Goal: Information Seeking & Learning: Learn about a topic

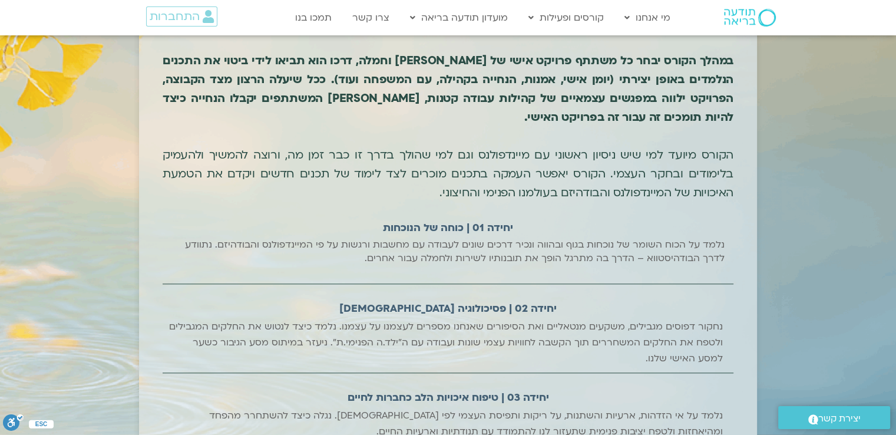
scroll to position [1298, 0]
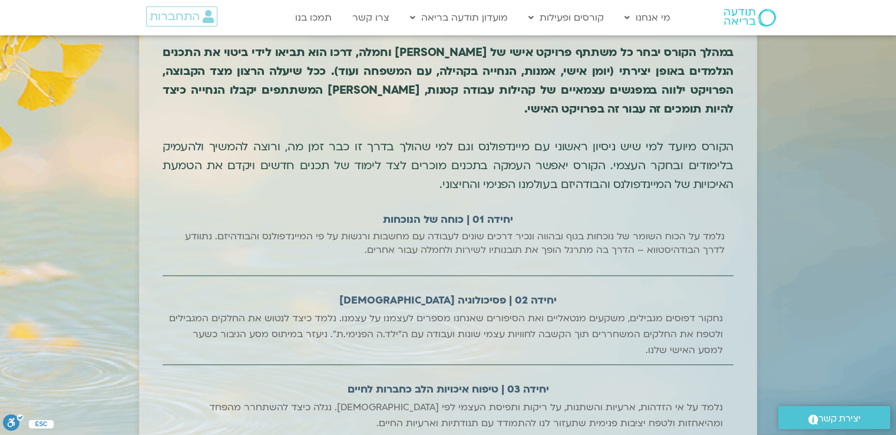
click at [453, 210] on h2 "יחידה 01 | כוחה של הנוכחות" at bounding box center [448, 220] width 130 height 20
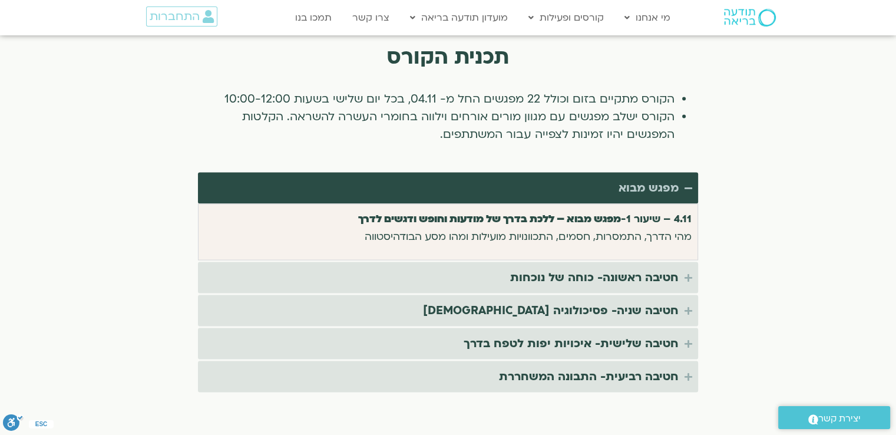
scroll to position [2242, 0]
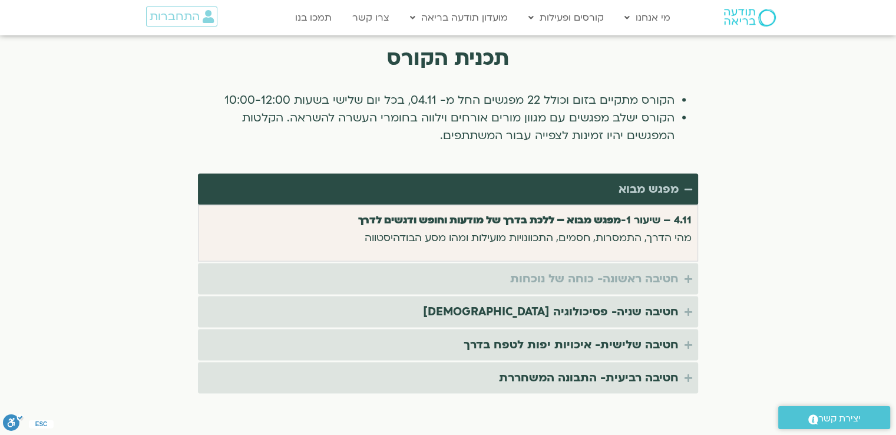
click at [453, 263] on summary "חטיבה ראשונה- כוחה של נוכחות" at bounding box center [448, 278] width 500 height 31
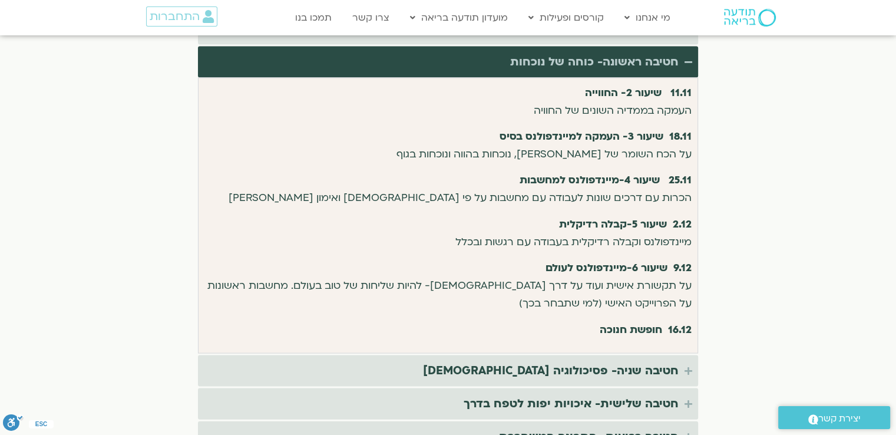
scroll to position [2417, 0]
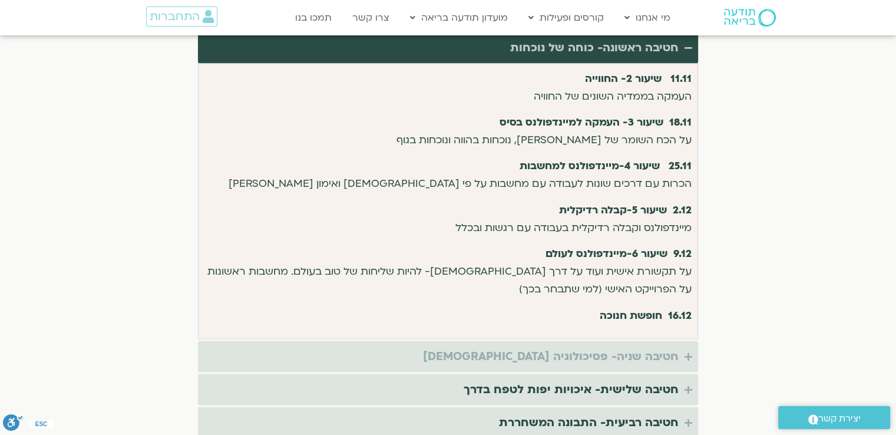
click at [453, 352] on icon "Accordion. Open links with Enter or Space, close with Escape, and navigate with…" at bounding box center [688, 356] width 8 height 9
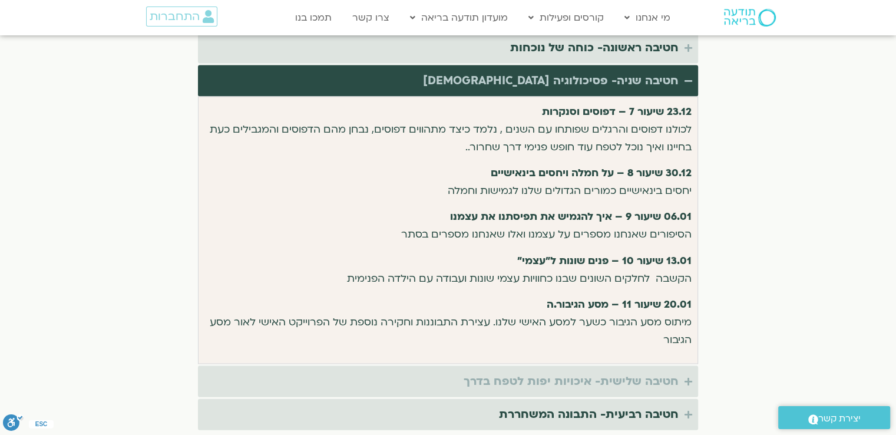
click at [453, 377] on icon "Accordion. Open links with Enter or Space, close with Escape, and navigate with…" at bounding box center [688, 381] width 8 height 9
click at [453, 366] on summary "חטיבה שלישית- איכויות יפות לטפח בדרך" at bounding box center [448, 381] width 500 height 31
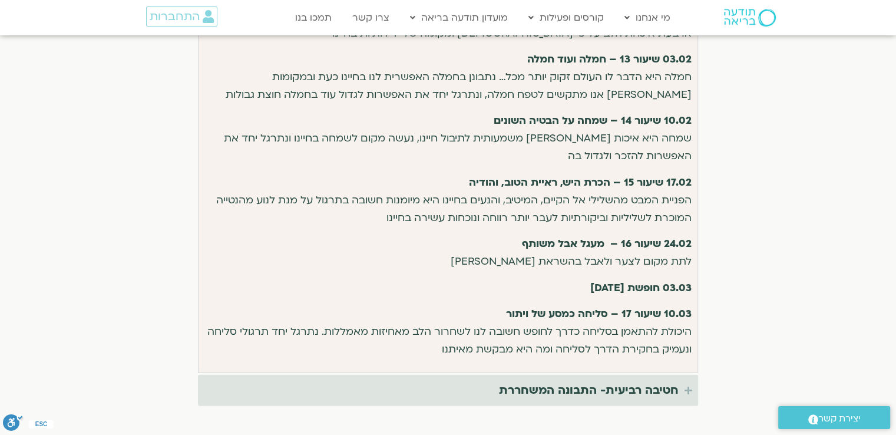
scroll to position [2550, 0]
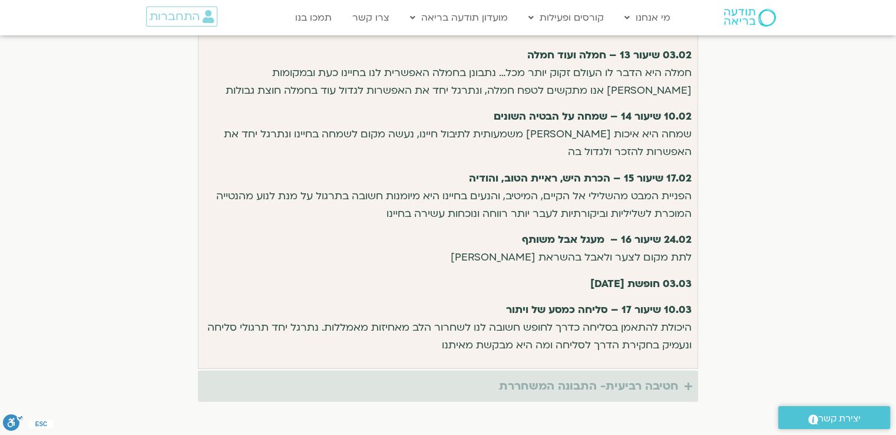
click at [453, 370] on summary "חטיבה רביעית- התבונה המשחררת" at bounding box center [448, 385] width 500 height 31
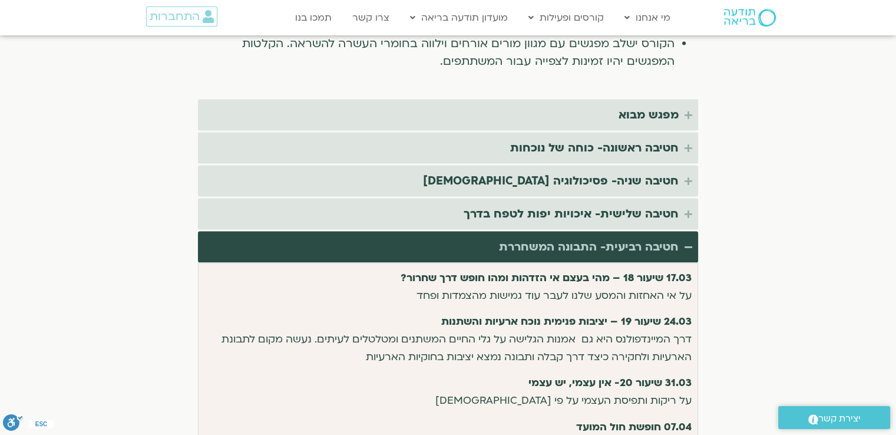
scroll to position [2272, 0]
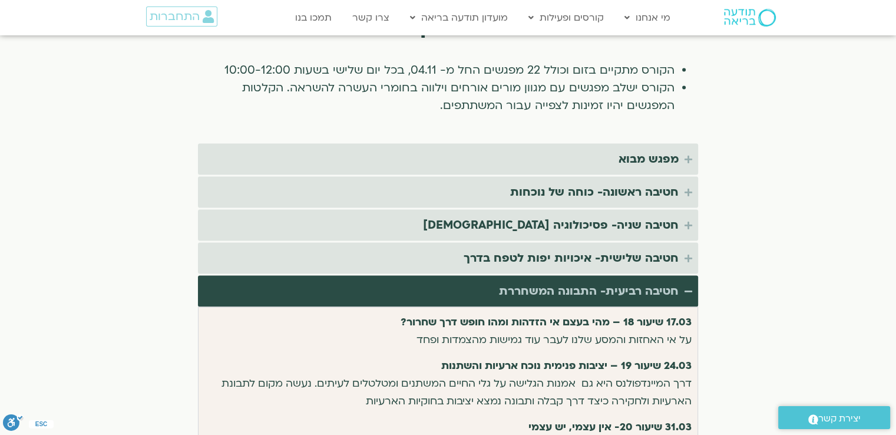
click at [453, 287] on icon "Accordion. Open links with Enter or Space, close with Escape, and navigate with…" at bounding box center [688, 291] width 8 height 9
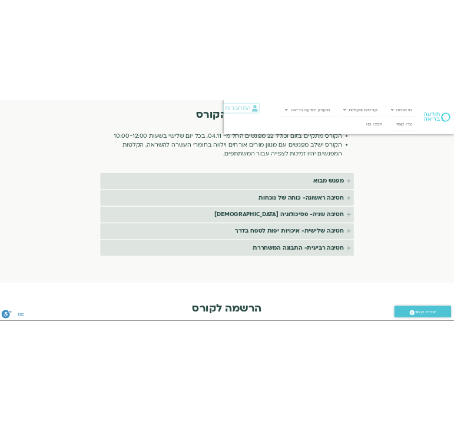
scroll to position [2484, 0]
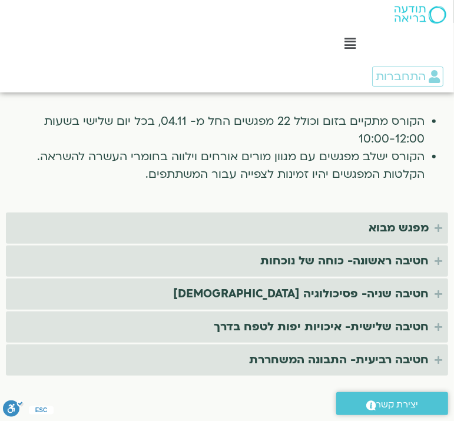
click at [355, 17] on div "Main Menu מי אנחנו מי אנחנו שאלות נפוצות מנחים ומנחות בתודעה בריאה מה זה מיינדפ…" at bounding box center [336, 46] width 236 height 92
drag, startPoint x: 415, startPoint y: 0, endPoint x: 280, endPoint y: 70, distance: 151.4
click at [280, 70] on div "Main Menu מי אנחנו מי אנחנו שאלות נפוצות מנחים ומנחות בתודעה בריאה מה זה מיינדפ…" at bounding box center [306, 46] width 295 height 92
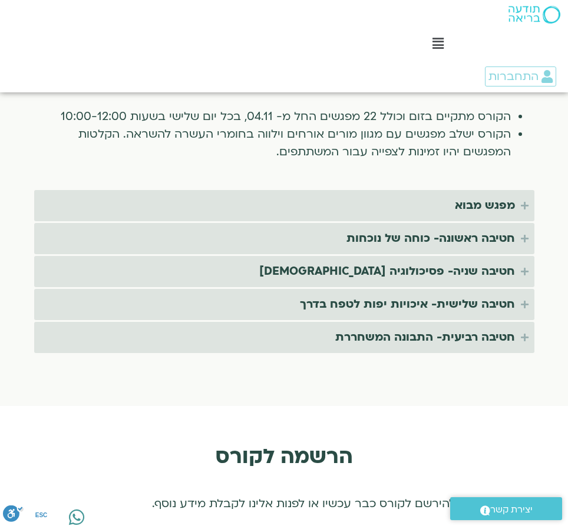
scroll to position [2295, 0]
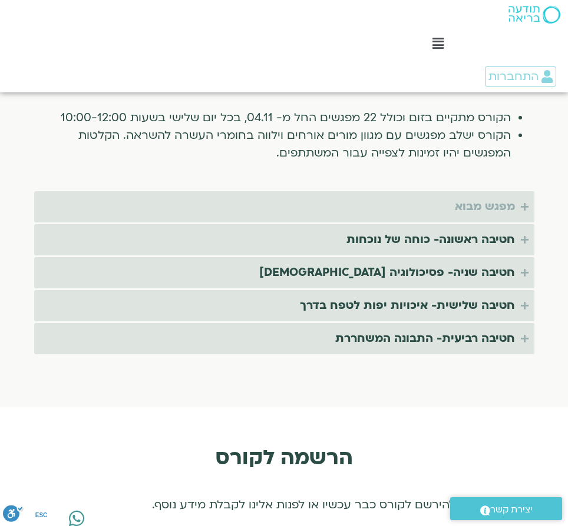
click at [453, 203] on icon "Accordion. Open links with Enter or Space, close with Escape, and navigate with…" at bounding box center [525, 207] width 8 height 9
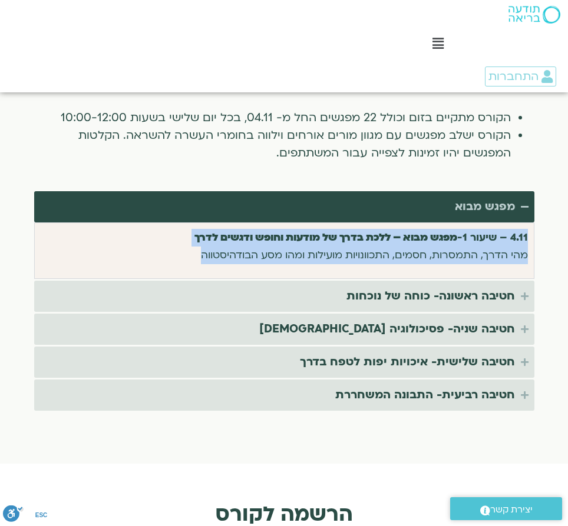
drag, startPoint x: 194, startPoint y: 237, endPoint x: 538, endPoint y: 219, distance: 344.3
click at [453, 219] on div "תכנית הקורס הקורס מתקיים בזום וכולל 22 מפגשים החל מ- 04.11, בכל יום שלישי בשעות…" at bounding box center [284, 239] width 512 height 356
copy p "4.11 – שיעור 1- מפגש מבוא – ללכת בדרך של מודעות וחופש ודגשים לדרך מהי הדרך, התמ…"
click at [453, 203] on icon "Accordion. Open links with Enter or Space, close with Escape, and navigate with…" at bounding box center [525, 207] width 8 height 9
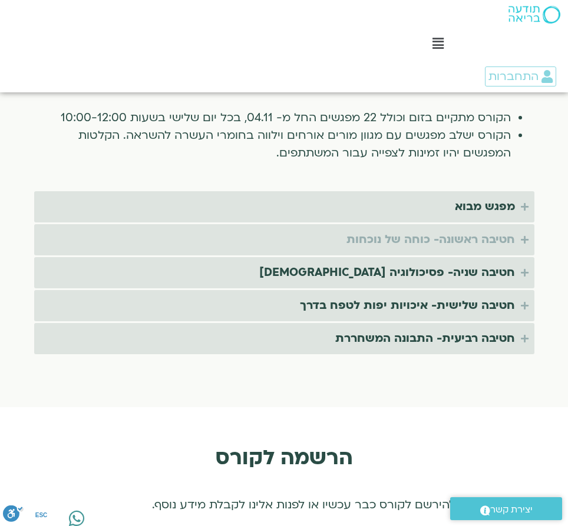
click at [453, 236] on icon "Accordion. Open links with Enter or Space, close with Escape, and navigate with…" at bounding box center [525, 240] width 8 height 9
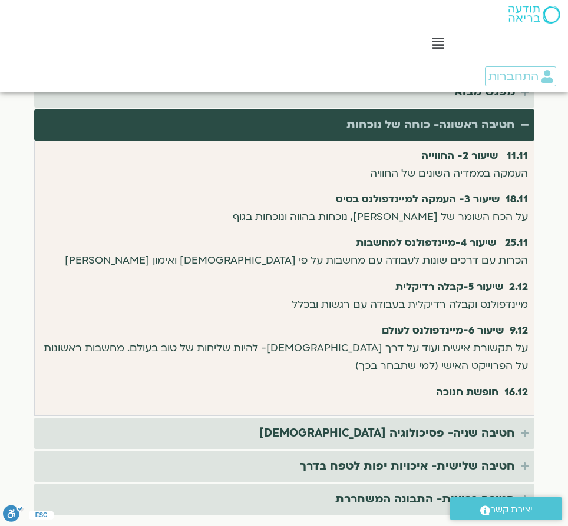
scroll to position [2411, 0]
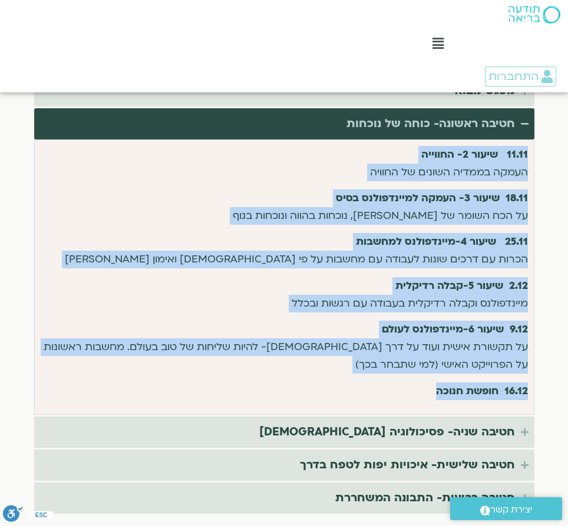
drag, startPoint x: 400, startPoint y: 376, endPoint x: 541, endPoint y: 136, distance: 277.9
click at [453, 136] on section "תכנית הקורס הקורס מתקיים בזום וכולל 22 מפגשים החל מ- 04.11, בכל יום שלישי בשעות…" at bounding box center [284, 232] width 568 height 658
copy div "11.11 שיעור 2- החווייה העמקה בממדיה השונים של החוויה 18.11 שיעור 3- העמקה למיינ…"
click at [453, 110] on summary "חטיבה ראשונה- כוחה של נוכחות" at bounding box center [284, 123] width 500 height 31
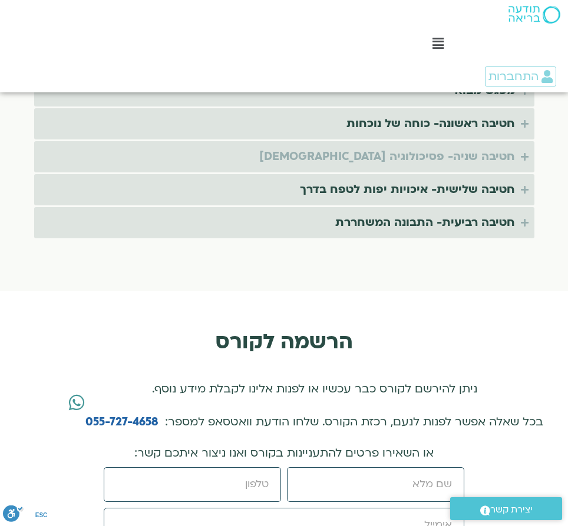
click at [453, 153] on icon "Accordion. Open links with Enter or Space, close with Escape, and navigate with…" at bounding box center [525, 157] width 8 height 9
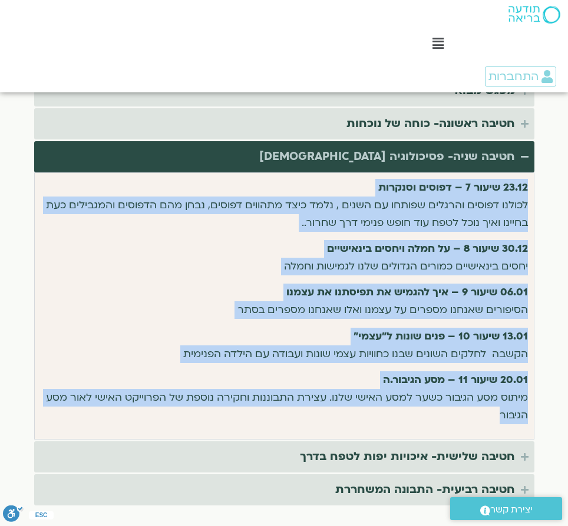
drag, startPoint x: 498, startPoint y: 389, endPoint x: 534, endPoint y: 163, distance: 228.4
click at [453, 163] on div "תכנית הקורס הקורס מתקיים בזום וכולל 22 מפגשים החל מ- 04.11, בכל יום שלישי בשעות…" at bounding box center [284, 228] width 512 height 567
copy div "23.12 שיעור 7 – דפוסים וסנקרות לכולנו דפוסים והרגלים שפותחו עם השנים , נלמד כיצ…"
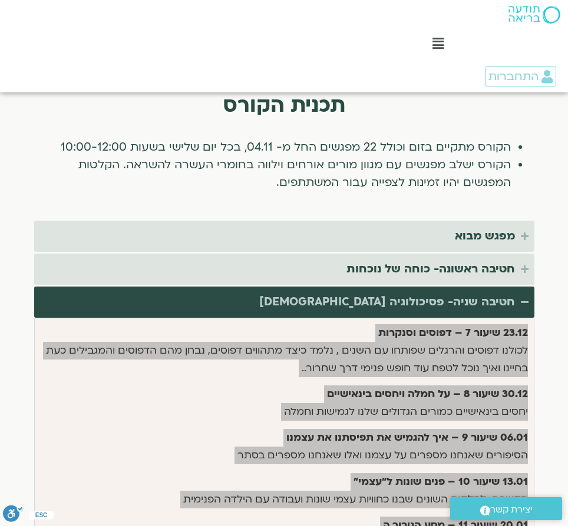
scroll to position [2265, 0]
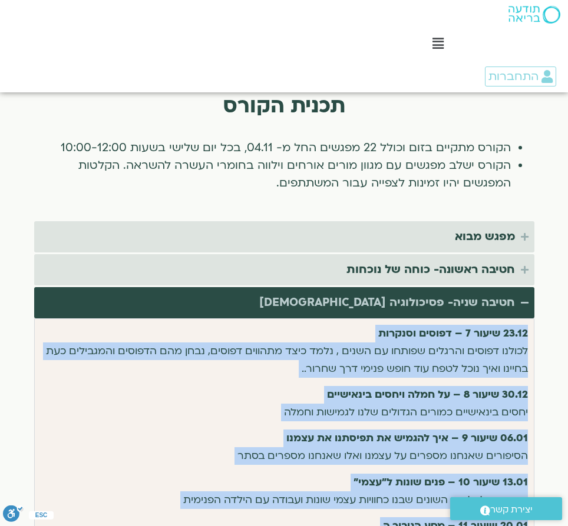
click at [453, 299] on icon "Accordion. Open links with Enter or Space, close with Escape, and navigate with…" at bounding box center [525, 303] width 8 height 9
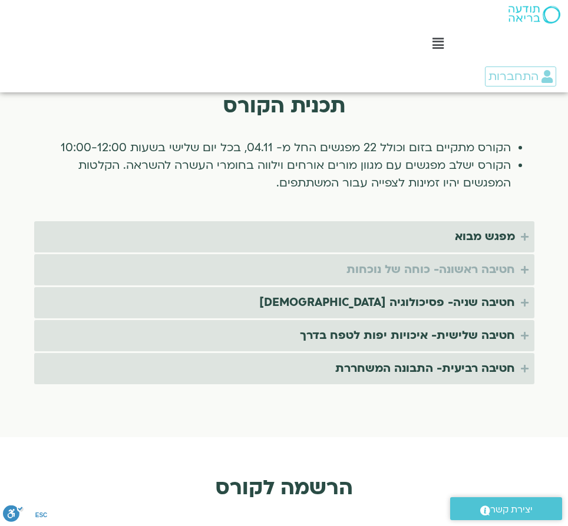
click at [453, 266] on icon "Accordion. Open links with Enter or Space, close with Escape, and navigate with…" at bounding box center [525, 270] width 8 height 9
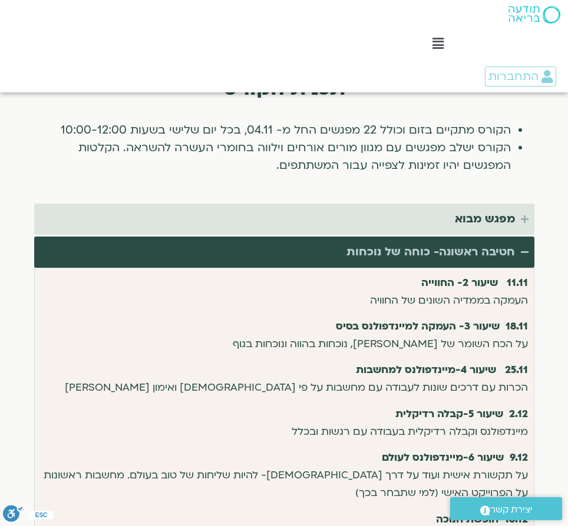
scroll to position [2280, 0]
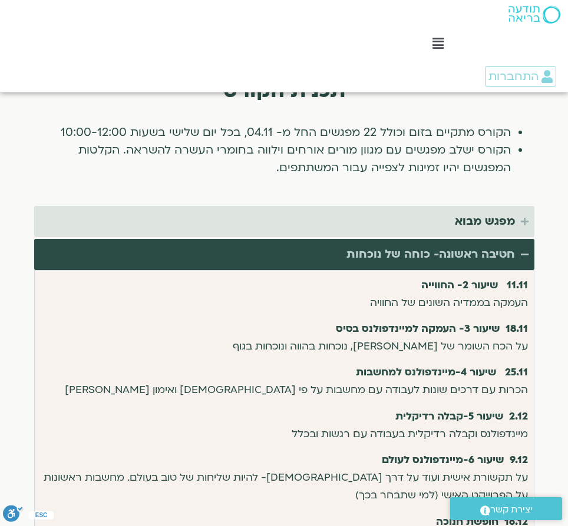
click at [453, 250] on icon "Accordion. Open links with Enter or Space, close with Escape, and navigate with…" at bounding box center [525, 254] width 8 height 9
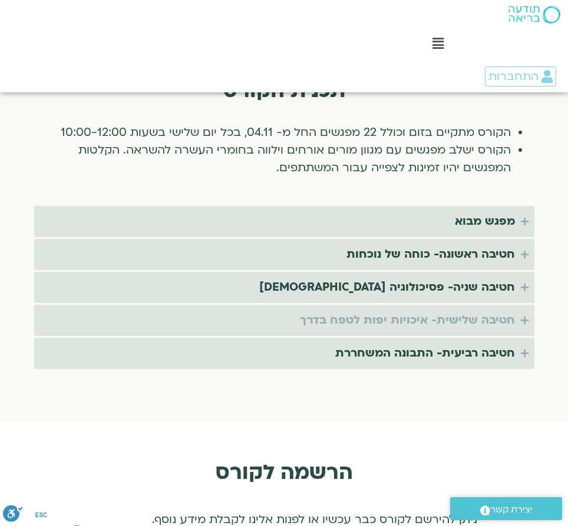
click at [453, 316] on icon "Accordion. Open links with Enter or Space, close with Escape, and navigate with…" at bounding box center [525, 320] width 8 height 9
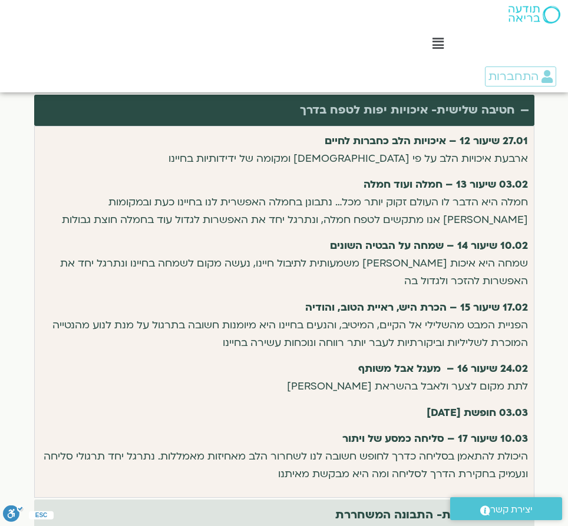
scroll to position [2491, 0]
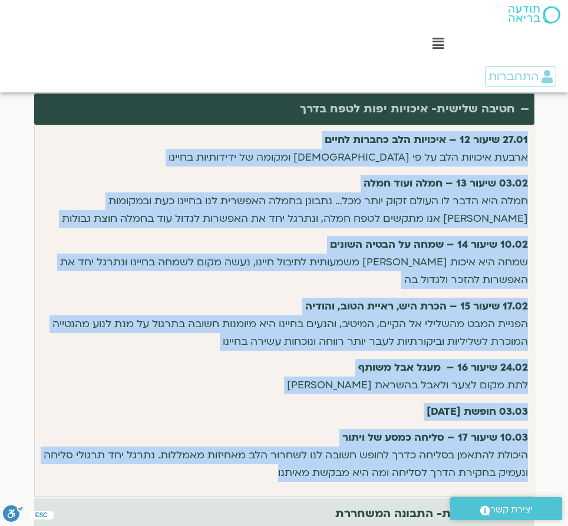
drag, startPoint x: 235, startPoint y: 456, endPoint x: 532, endPoint y: 127, distance: 442.7
click at [453, 127] on div "27.01 שיעור 12 – איכויות הלב כחברות לחיים ארבעת איכויות הלב על פי הבודהיזם ומקו…" at bounding box center [284, 311] width 500 height 373
copy div "27.01 שיעור 12 – איכויות הלב כחברות לחיים ארבעת איכויות הלב על פי הבודהיזם ומקו…"
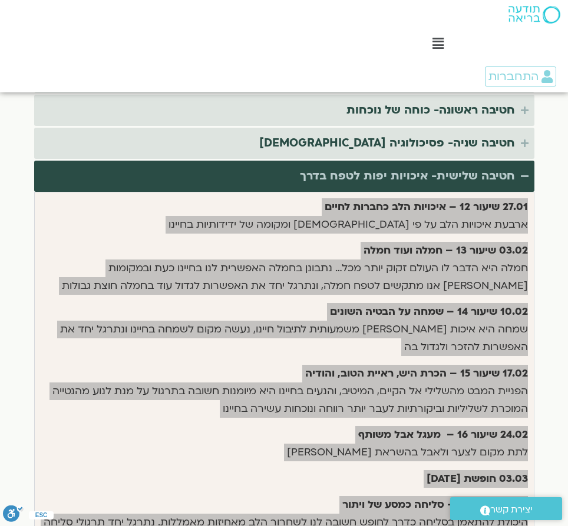
scroll to position [2424, 0]
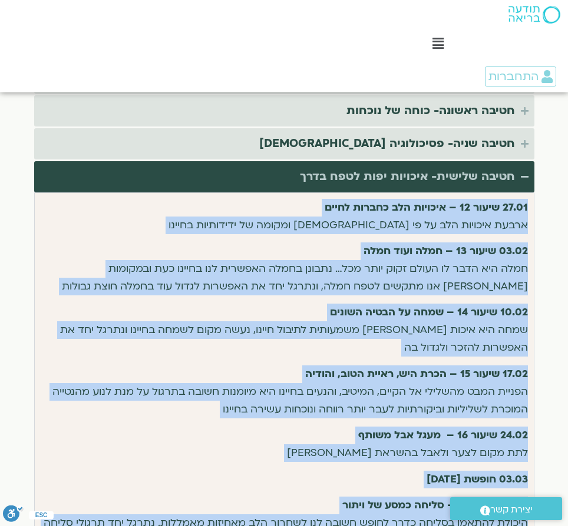
drag, startPoint x: 522, startPoint y: 155, endPoint x: 522, endPoint y: 162, distance: 6.5
click at [453, 173] on icon "Accordion. Open links with Enter or Space, close with Escape, and navigate with…" at bounding box center [525, 177] width 8 height 9
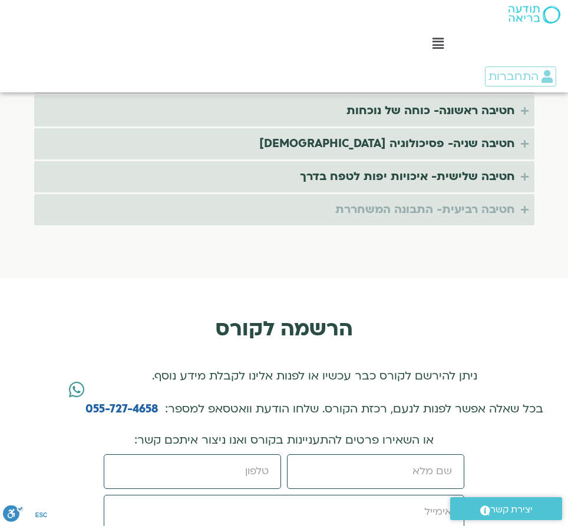
click at [453, 194] on summary "חטיבה רביעית- התבונה המשחררת" at bounding box center [284, 209] width 500 height 31
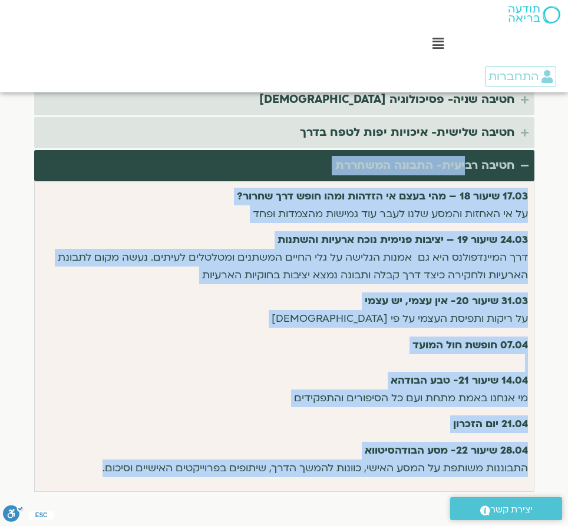
scroll to position [2467, 0]
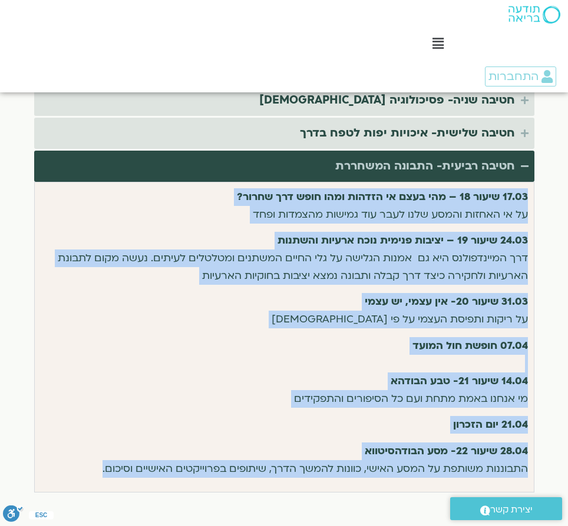
drag, startPoint x: 69, startPoint y: 362, endPoint x: 541, endPoint y: 181, distance: 504.8
click at [453, 181] on section "תכנית הקורס הקורס מתקיים בזום וכולל 22 מפגשים החל מ- 04.11, בכל יום שלישי בשעות…" at bounding box center [284, 193] width 568 height 693
copy div "17.03 שיעור 18 – מהי בעצם אי הזדהות ומהו חופש דרך שחרור? על אי האחזות והמסע שלנ…"
drag, startPoint x: 521, startPoint y: 151, endPoint x: 527, endPoint y: 150, distance: 6.6
click at [453, 162] on icon "Accordion. Open links with Enter or Space, close with Escape, and navigate with…" at bounding box center [525, 166] width 8 height 9
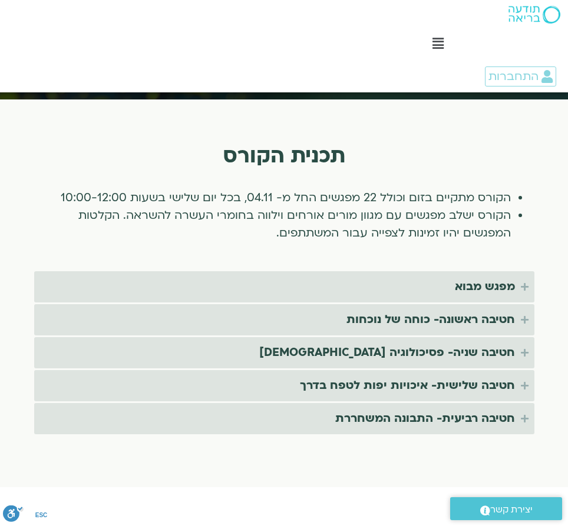
scroll to position [2214, 0]
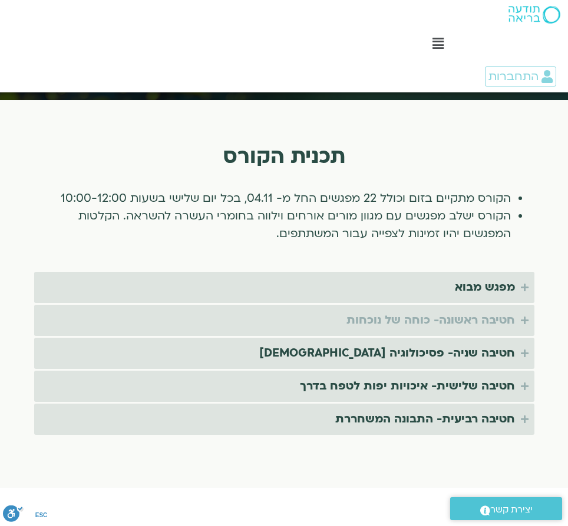
click at [453, 316] on icon "Accordion. Open links with Enter or Space, close with Escape, and navigate with…" at bounding box center [525, 320] width 8 height 9
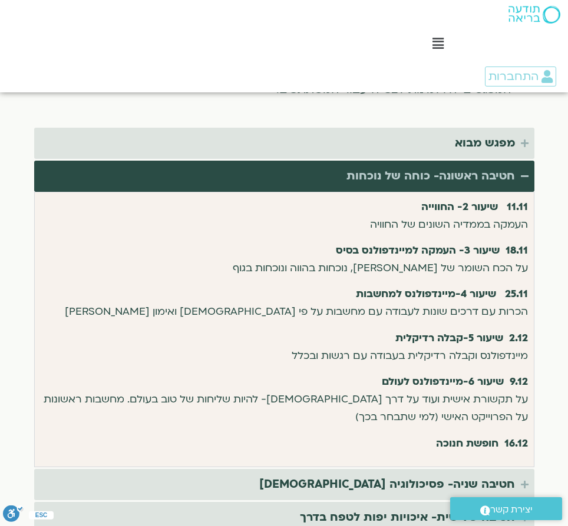
scroll to position [2361, 0]
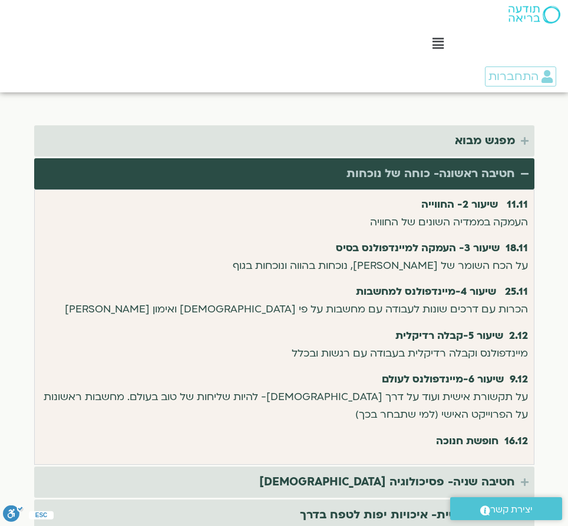
click at [453, 138] on section "תכנית הקורס הקורס מתקיים בזום וכולל 22 מפגשים החל מ- 04.11, בכל יום שלישי בשעות…" at bounding box center [284, 282] width 568 height 658
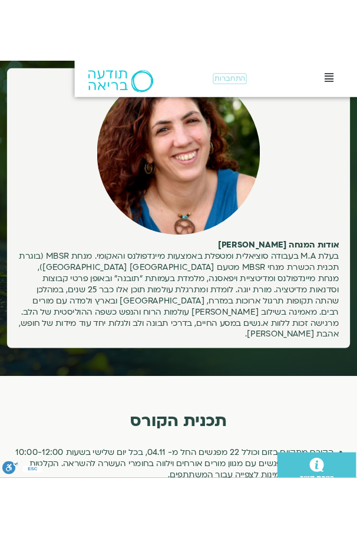
scroll to position [2949, 0]
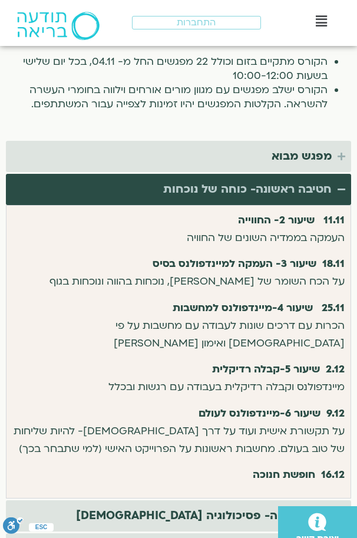
click at [340, 185] on icon "Accordion. Open links with Enter or Space, close with Escape, and navigate with…" at bounding box center [341, 189] width 8 height 9
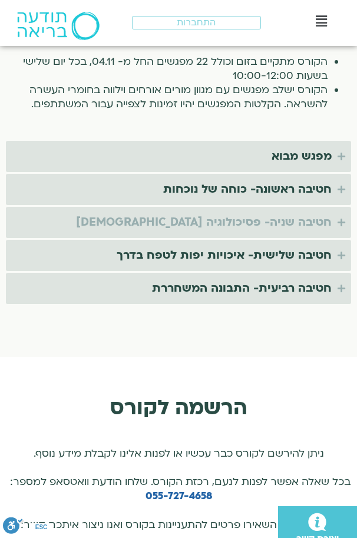
click at [342, 218] on icon "Accordion. Open links with Enter or Space, close with Escape, and navigate with…" at bounding box center [341, 222] width 8 height 9
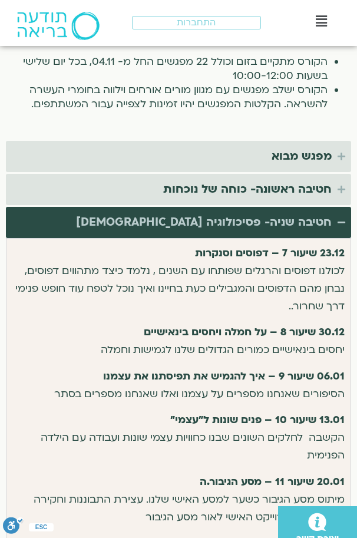
click at [340, 207] on summary "חטיבה שניה- פסיכולוגיה בודהיסטית" at bounding box center [178, 222] width 345 height 31
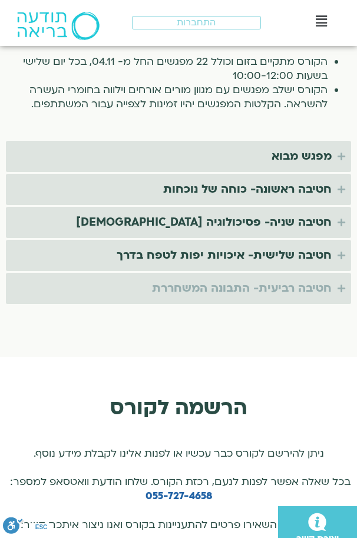
click at [335, 273] on summary "חטיבה רביעית- התבונה המשחררת" at bounding box center [178, 288] width 345 height 31
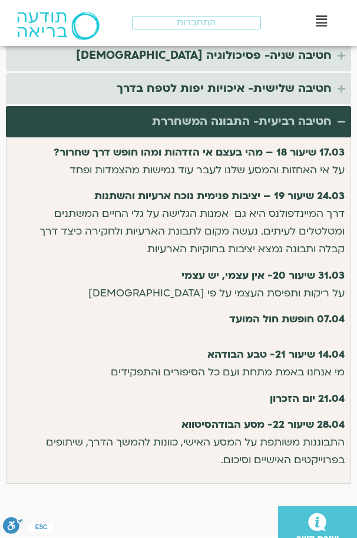
scroll to position [3115, 0]
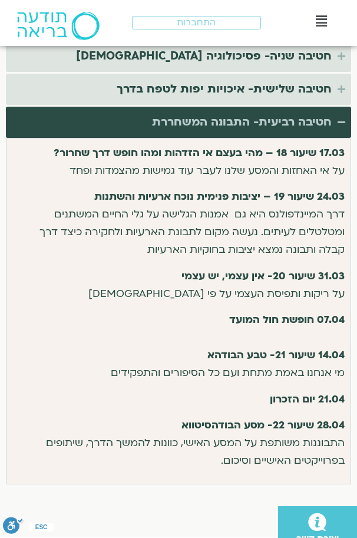
click at [344, 107] on summary "חטיבה רביעית- התבונה המשחררת" at bounding box center [178, 122] width 345 height 31
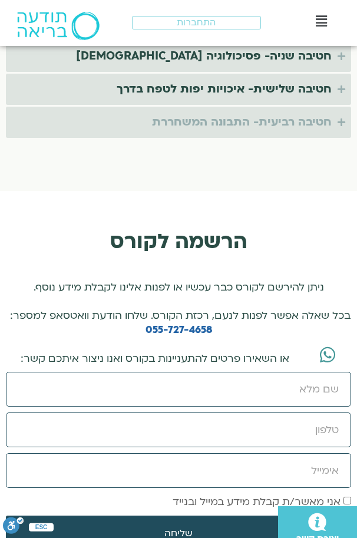
click at [342, 118] on icon "Accordion. Open links with Enter or Space, close with Escape, and navigate with…" at bounding box center [341, 122] width 8 height 9
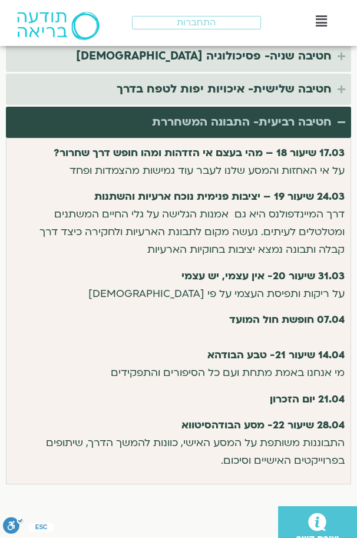
click at [339, 118] on icon "Accordion. Open links with Enter or Space, close with Escape, and navigate with…" at bounding box center [341, 122] width 8 height 9
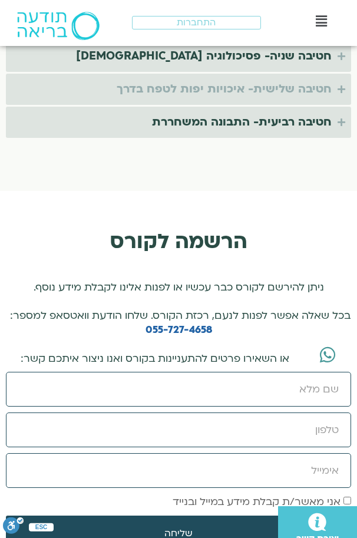
click at [340, 74] on summary "חטיבה שלישית- איכויות יפות לטפח בדרך" at bounding box center [178, 89] width 345 height 31
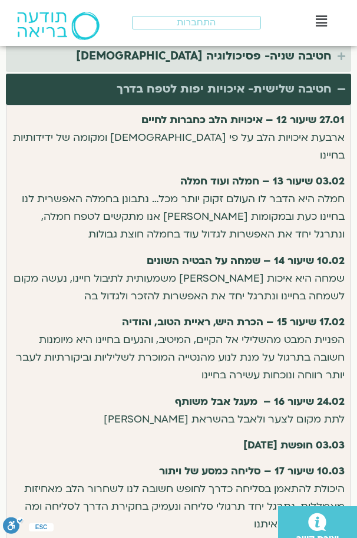
click at [343, 74] on summary "חטיבה שלישית- איכויות יפות לטפח בדרך" at bounding box center [178, 89] width 345 height 31
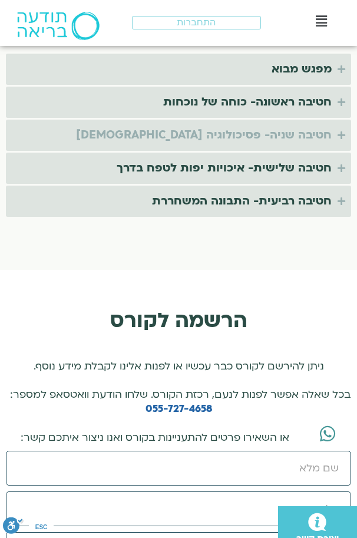
scroll to position [3036, 0]
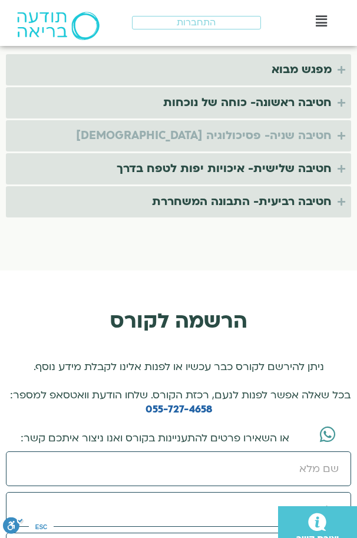
click at [340, 131] on icon "Accordion. Open links with Enter or Space, close with Escape, and navigate with…" at bounding box center [341, 135] width 8 height 9
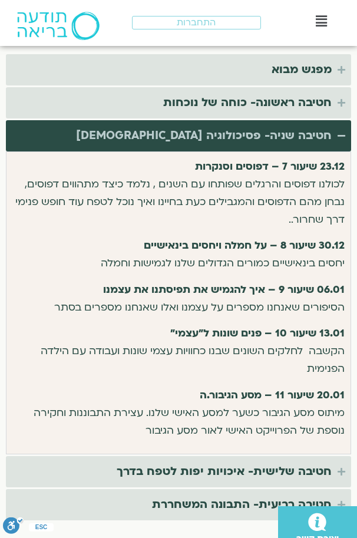
click at [345, 120] on summary "חטיבה שניה- פסיכולוגיה בודהיסטית" at bounding box center [178, 135] width 345 height 31
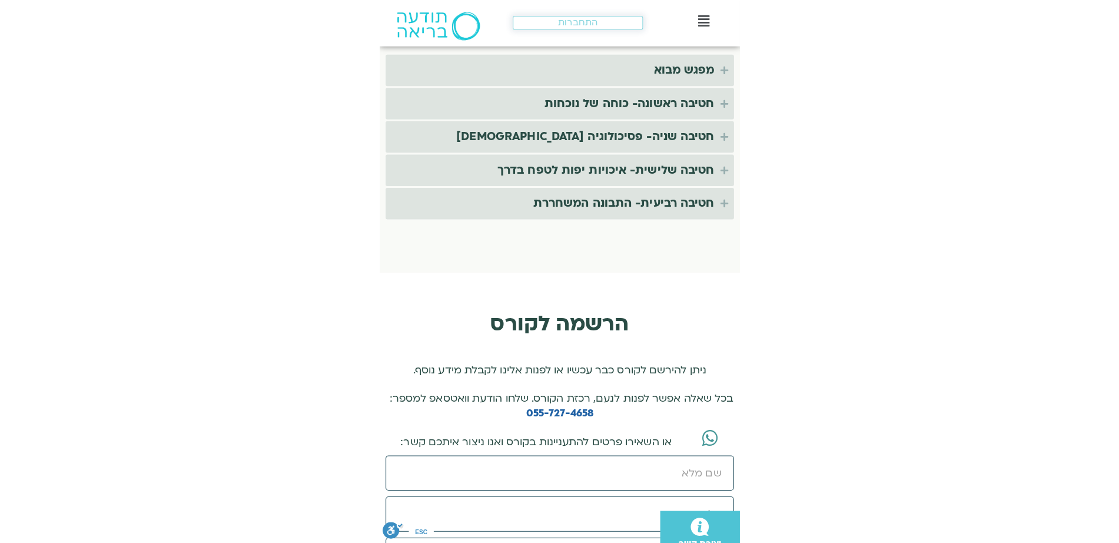
scroll to position [2358, 0]
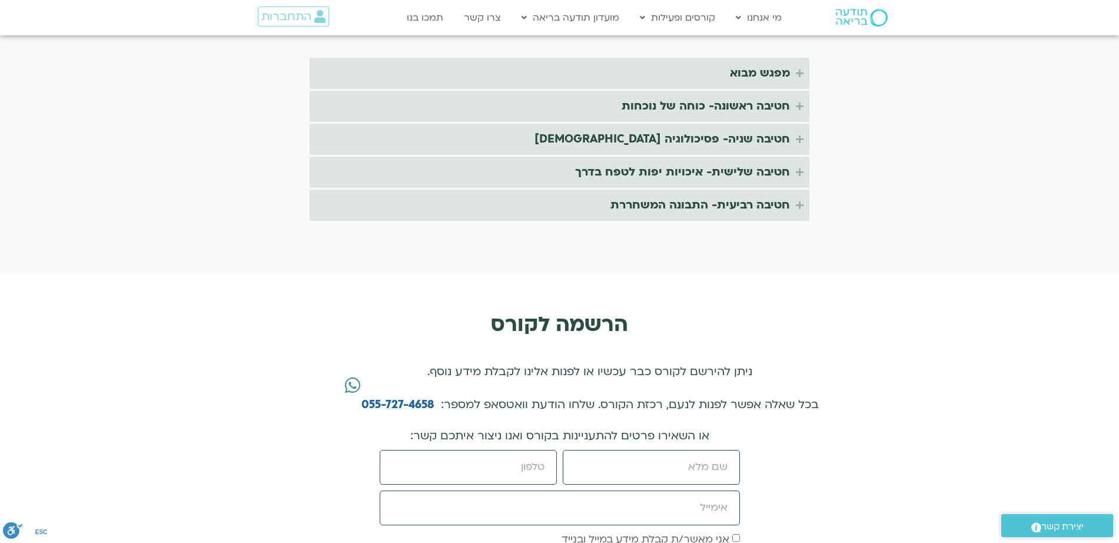
click at [453, 20] on img at bounding box center [862, 18] width 52 height 18
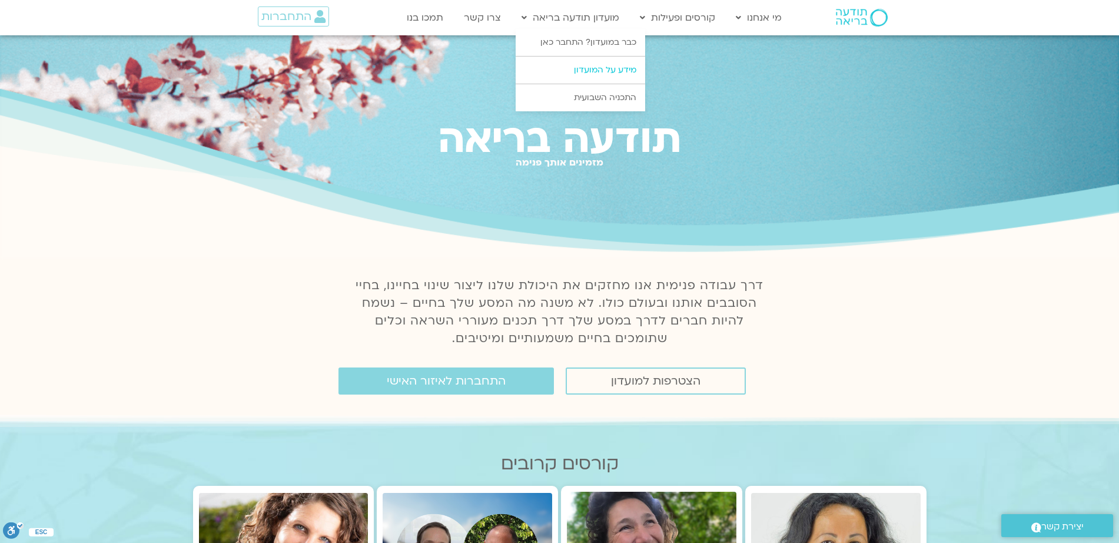
click at [603, 71] on link "מידע על המועדון" at bounding box center [581, 70] width 130 height 27
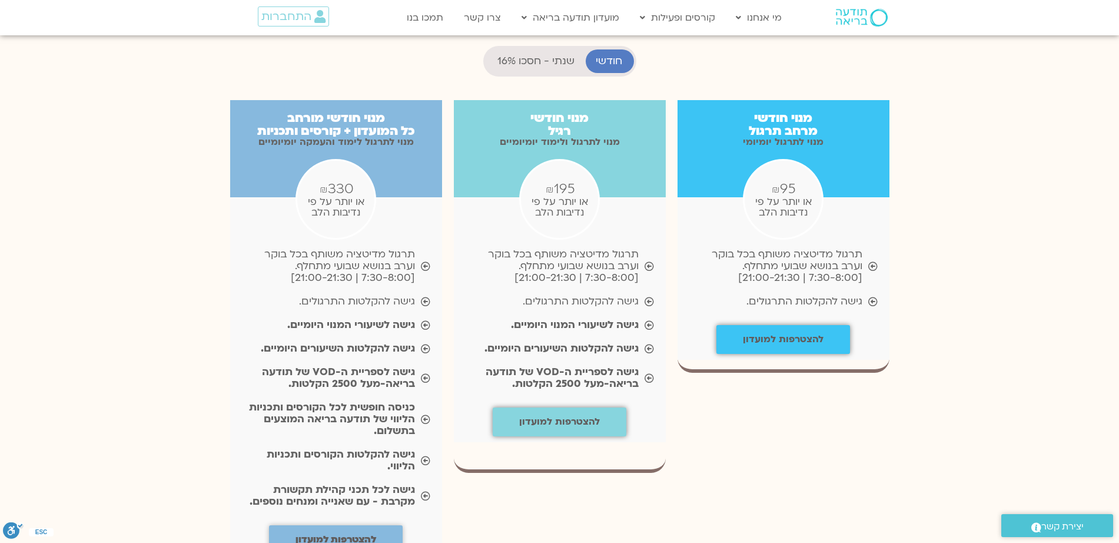
scroll to position [1189, 0]
